Goal: Communication & Community: Answer question/provide support

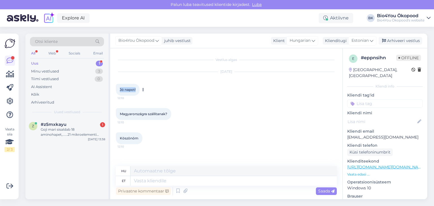
drag, startPoint x: 139, startPoint y: 91, endPoint x: 120, endPoint y: 93, distance: 19.3
click at [120, 93] on div "Jó napot! 12:10" at bounding box center [128, 90] width 24 height 12
copy span "Jó napot!"
drag, startPoint x: 169, startPoint y: 115, endPoint x: 120, endPoint y: 115, distance: 48.8
click at [120, 115] on div "Magyarországra szállítanak? 12:10" at bounding box center [143, 114] width 55 height 12
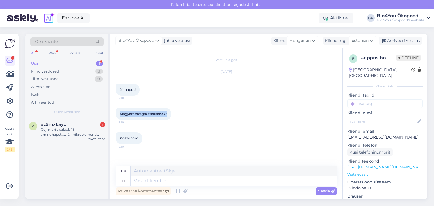
copy span "Magyarországra szállítanak?"
drag, startPoint x: 137, startPoint y: 139, endPoint x: 119, endPoint y: 137, distance: 17.9
click at [119, 137] on div "Köszönöm 12:10" at bounding box center [129, 138] width 27 height 12
copy span "Köszönöm"
click at [181, 136] on div "Köszönöm 12:10" at bounding box center [226, 138] width 221 height 24
